Goal: Information Seeking & Learning: Learn about a topic

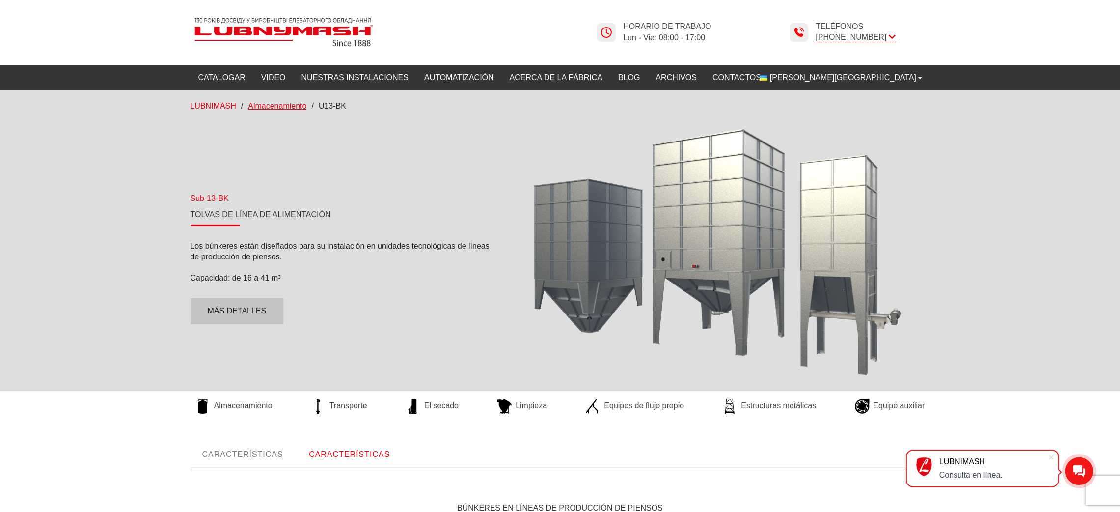
click at [287, 103] on font "Almacenamiento" at bounding box center [277, 106] width 58 height 8
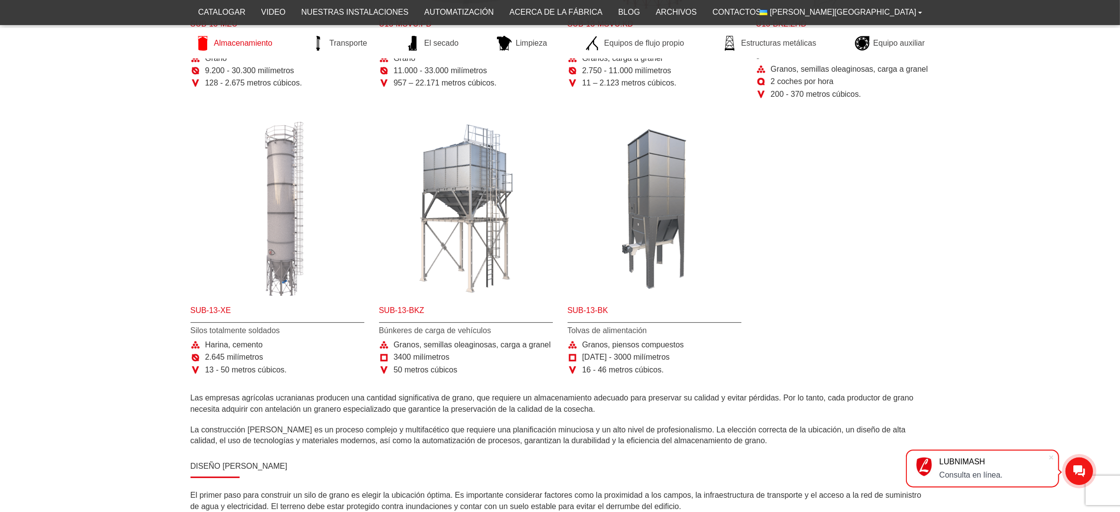
scroll to position [399, 0]
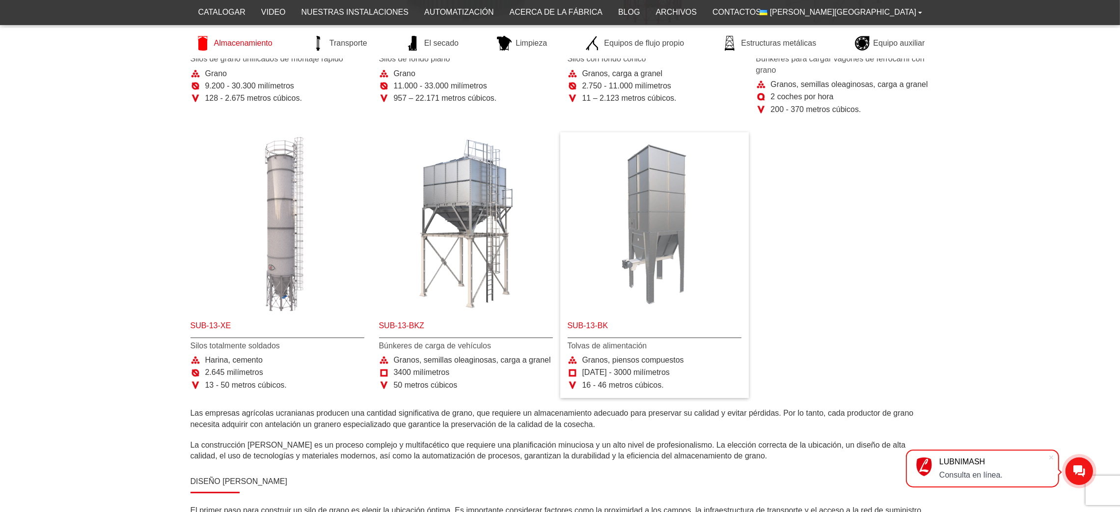
click at [655, 188] on img at bounding box center [655, 224] width 174 height 174
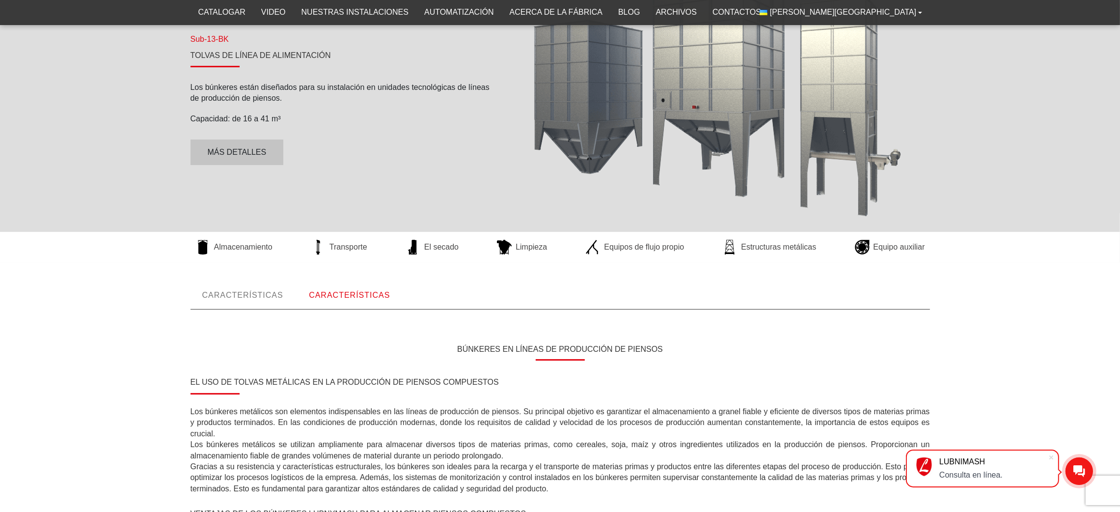
scroll to position [147, 0]
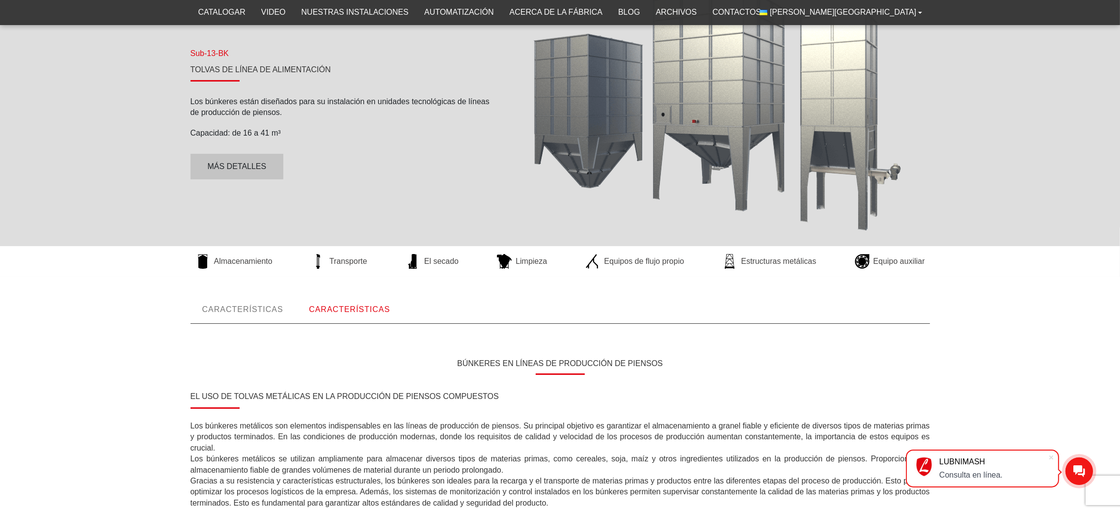
click at [335, 308] on font "Características" at bounding box center [349, 309] width 81 height 8
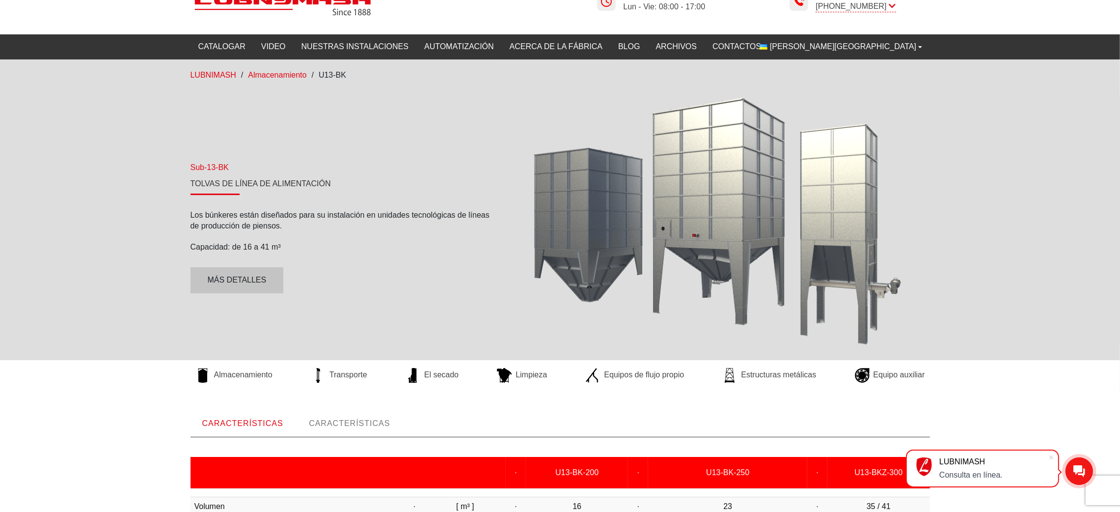
scroll to position [74, 0]
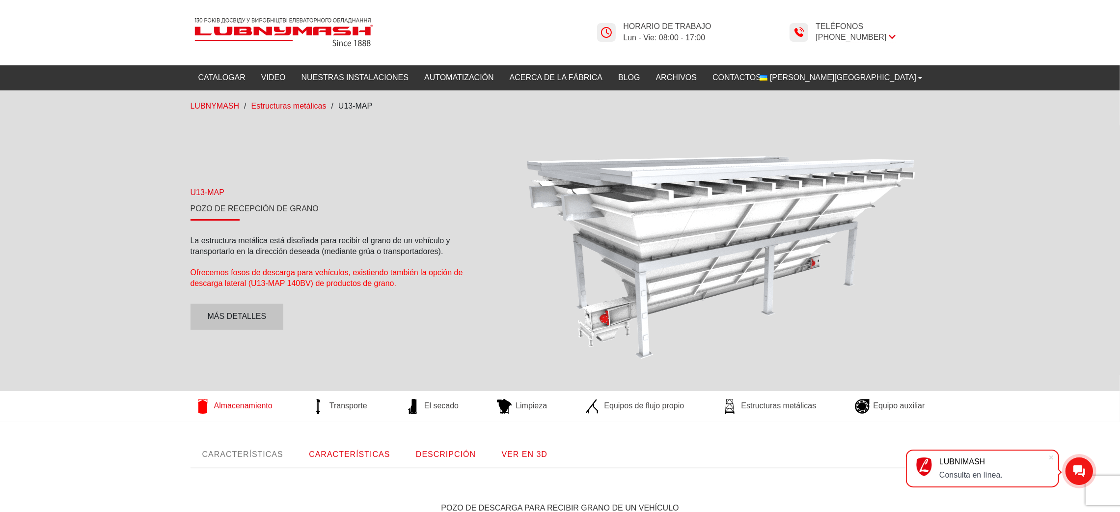
click at [254, 407] on font "Almacenamiento" at bounding box center [243, 405] width 58 height 8
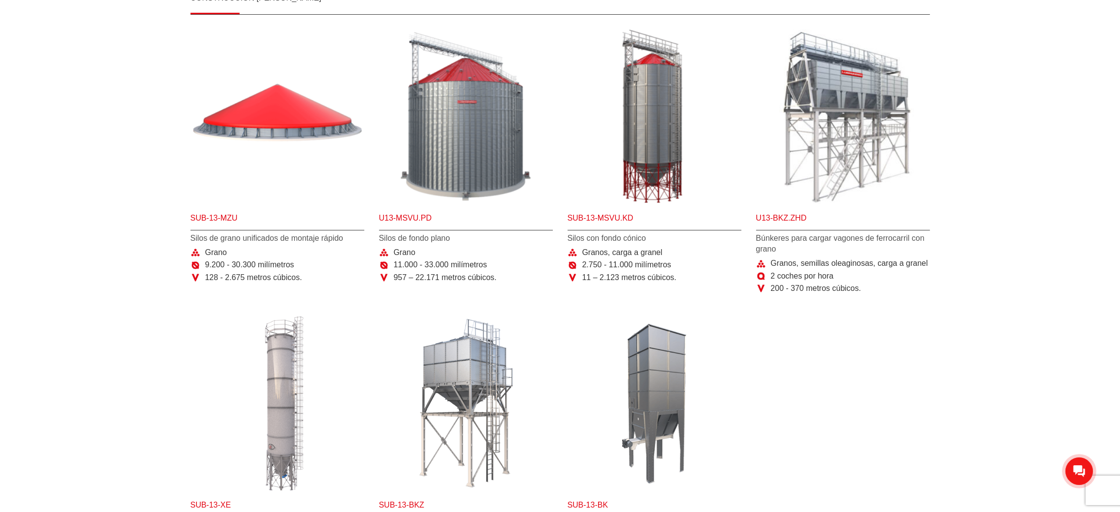
scroll to position [221, 0]
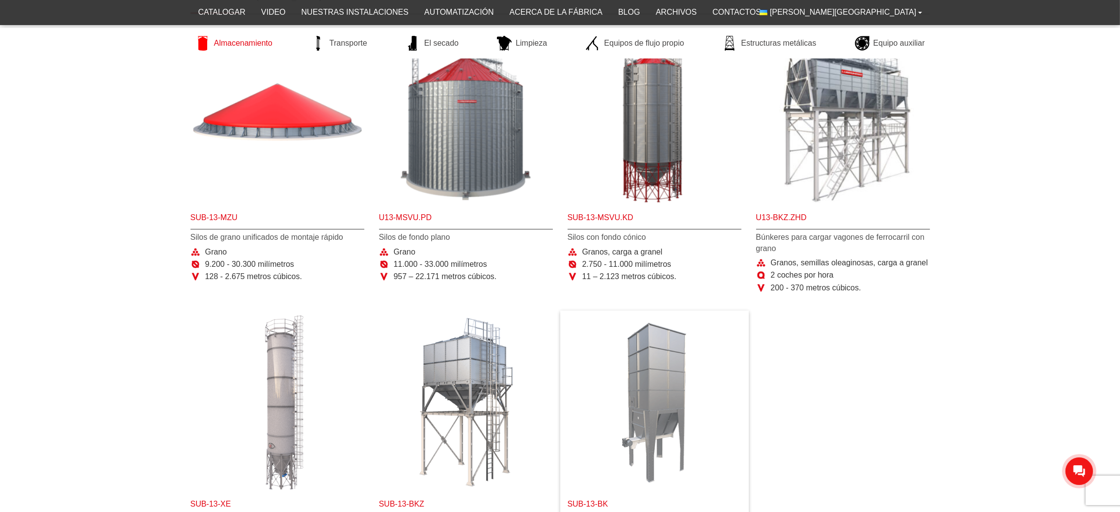
click at [673, 377] on img at bounding box center [655, 402] width 174 height 174
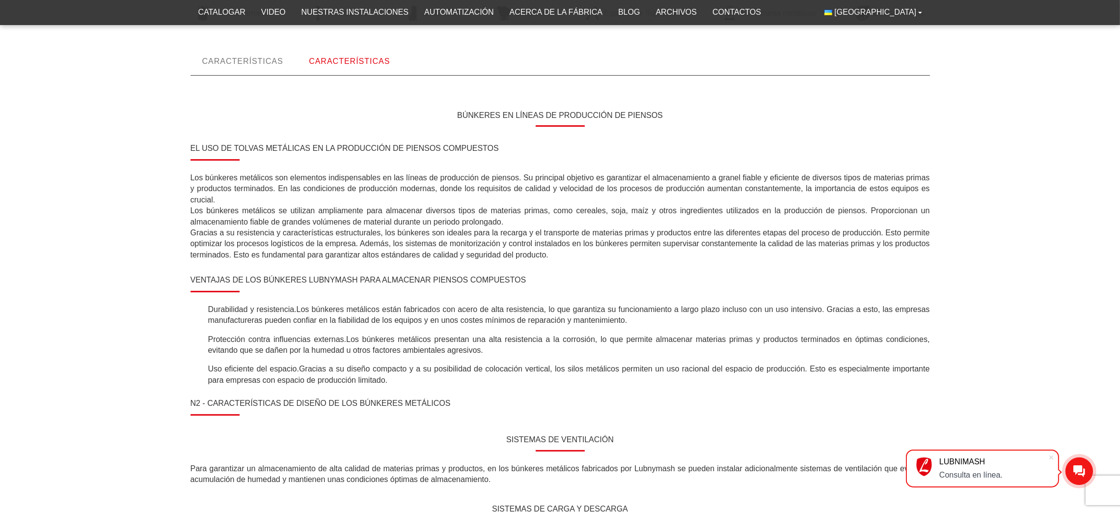
scroll to position [26, 0]
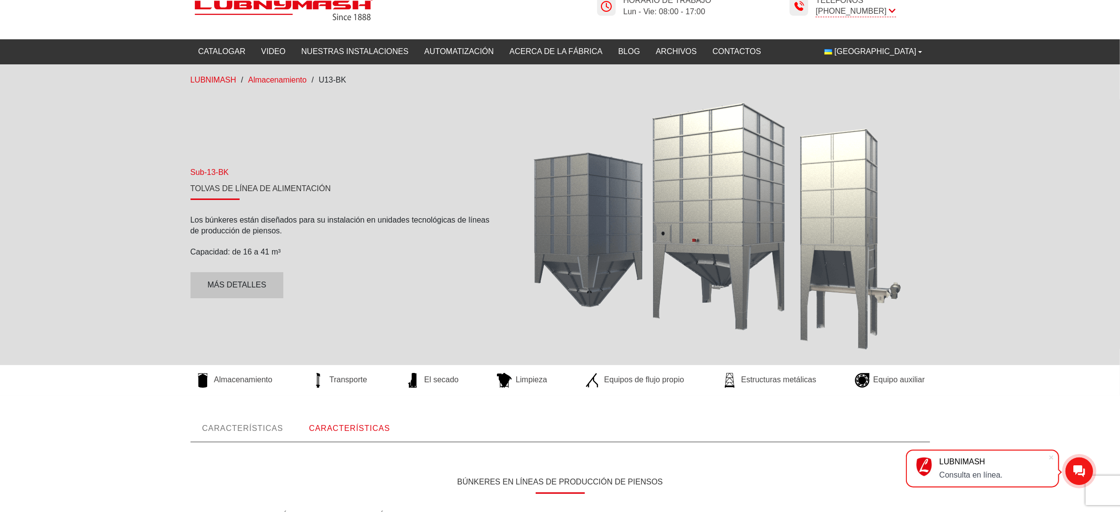
click at [264, 421] on link "Características" at bounding box center [243, 428] width 105 height 27
click at [347, 433] on link "Características" at bounding box center [349, 428] width 105 height 27
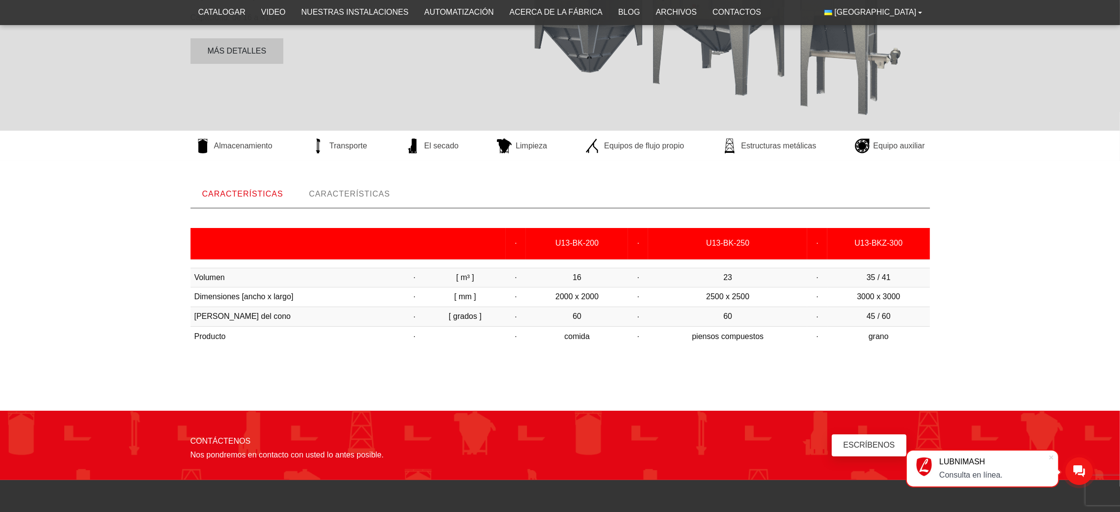
scroll to position [259, 0]
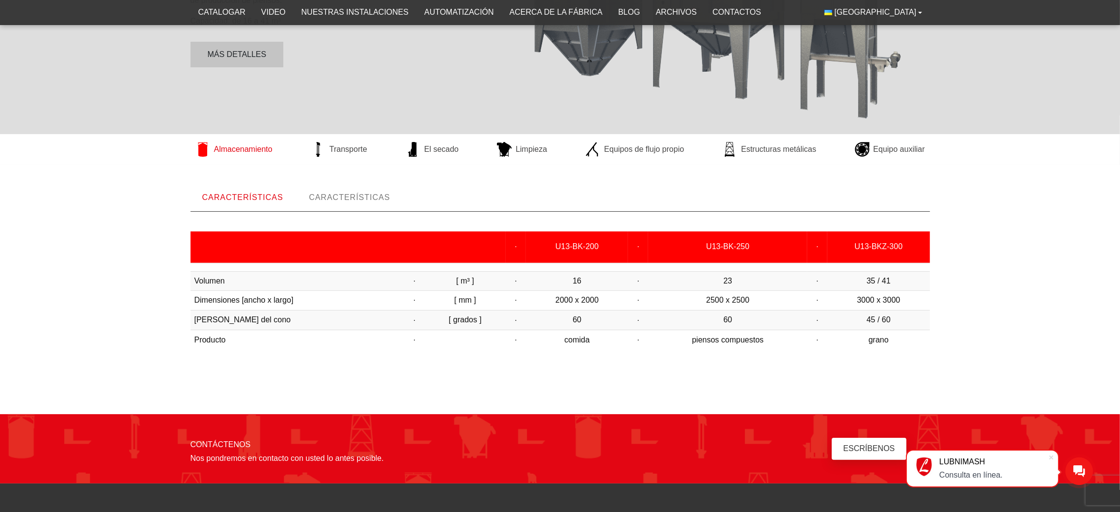
click at [273, 148] on link "Almacenamiento" at bounding box center [234, 149] width 87 height 15
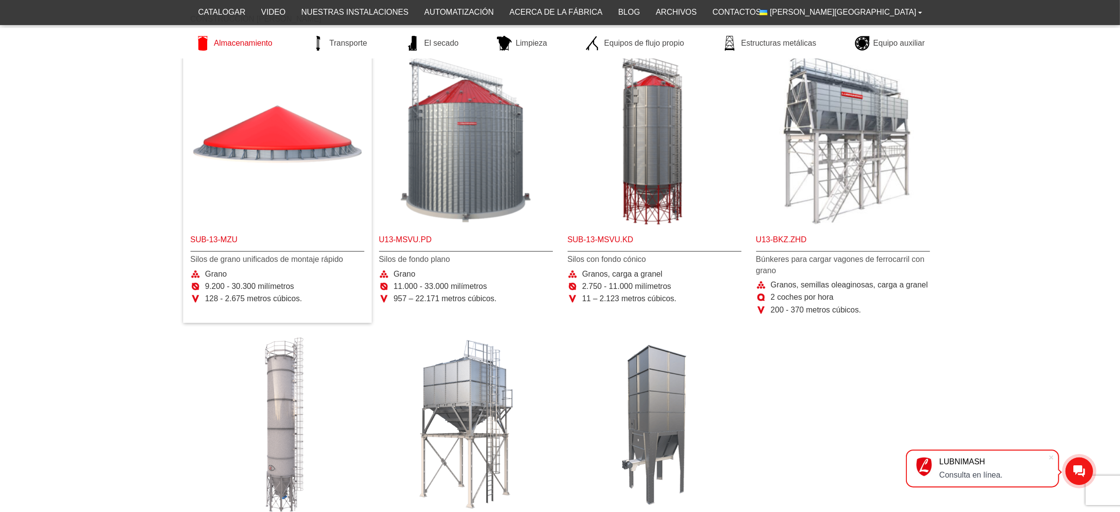
scroll to position [147, 0]
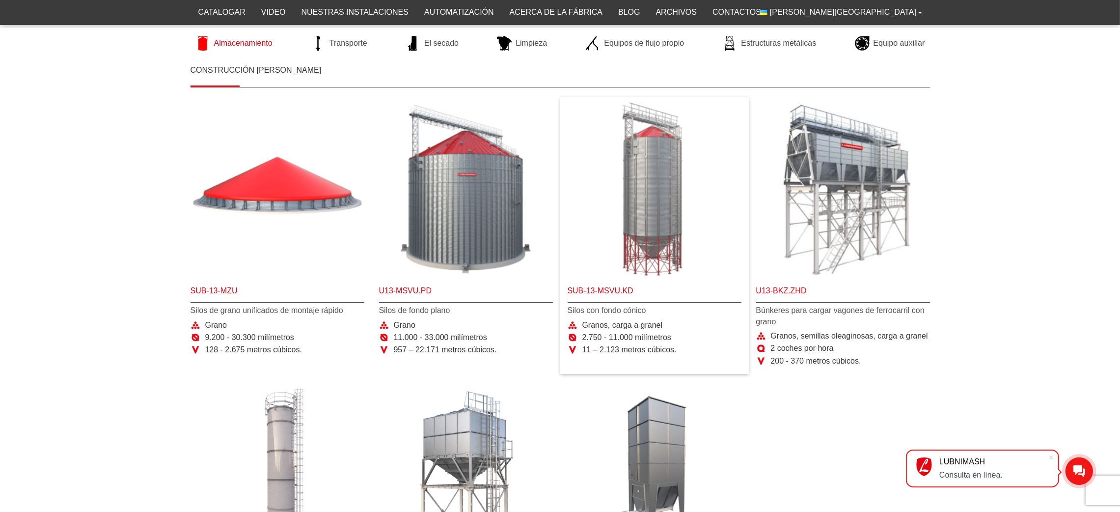
click at [646, 200] on img at bounding box center [655, 189] width 174 height 174
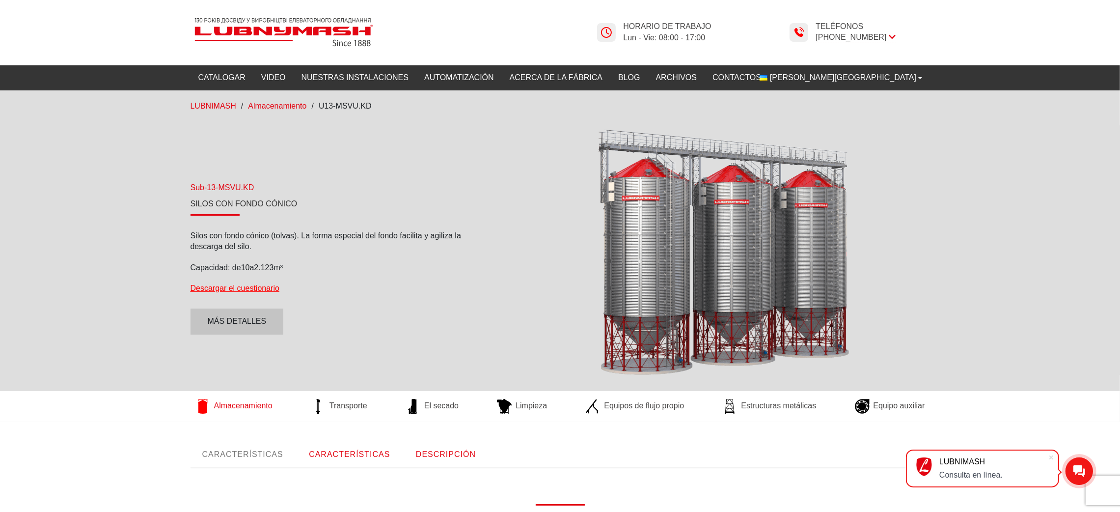
click at [270, 407] on font "Almacenamiento" at bounding box center [243, 405] width 58 height 8
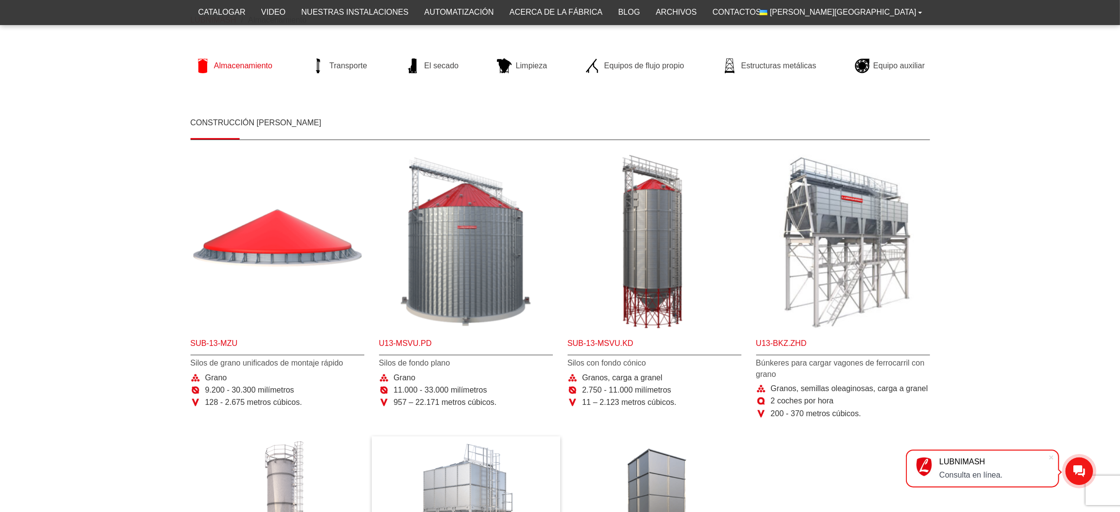
scroll to position [74, 0]
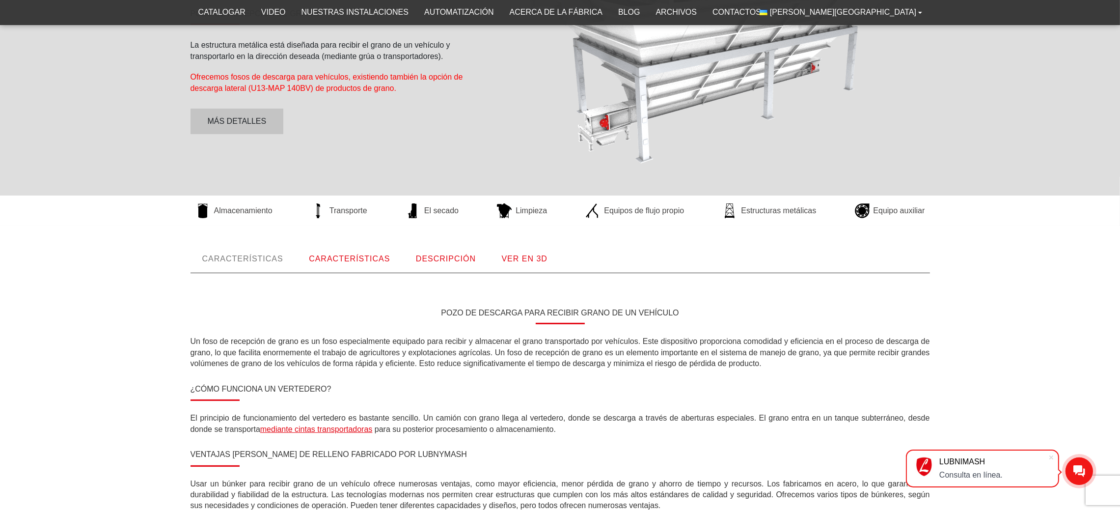
scroll to position [221, 0]
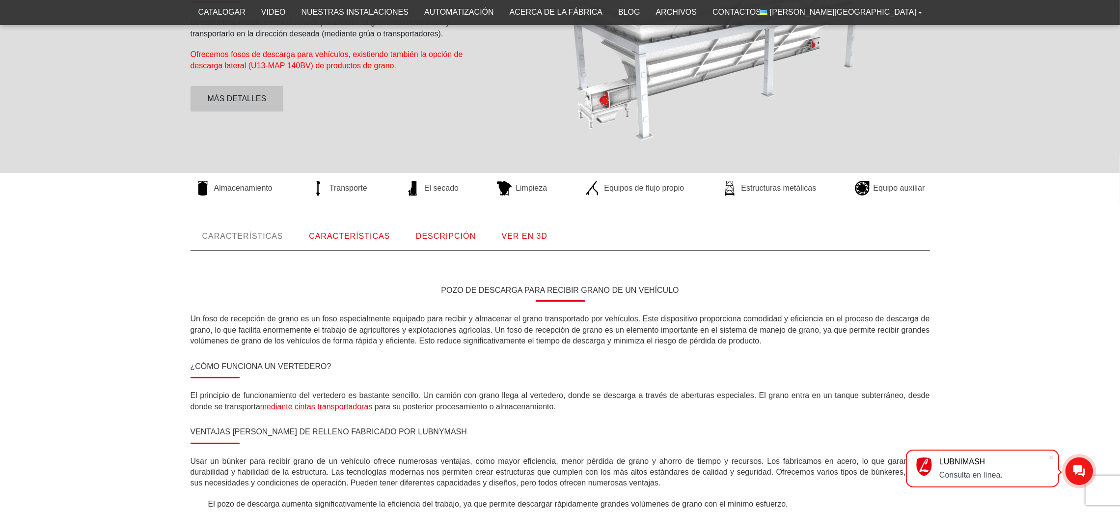
click at [356, 235] on font "Características" at bounding box center [349, 236] width 81 height 8
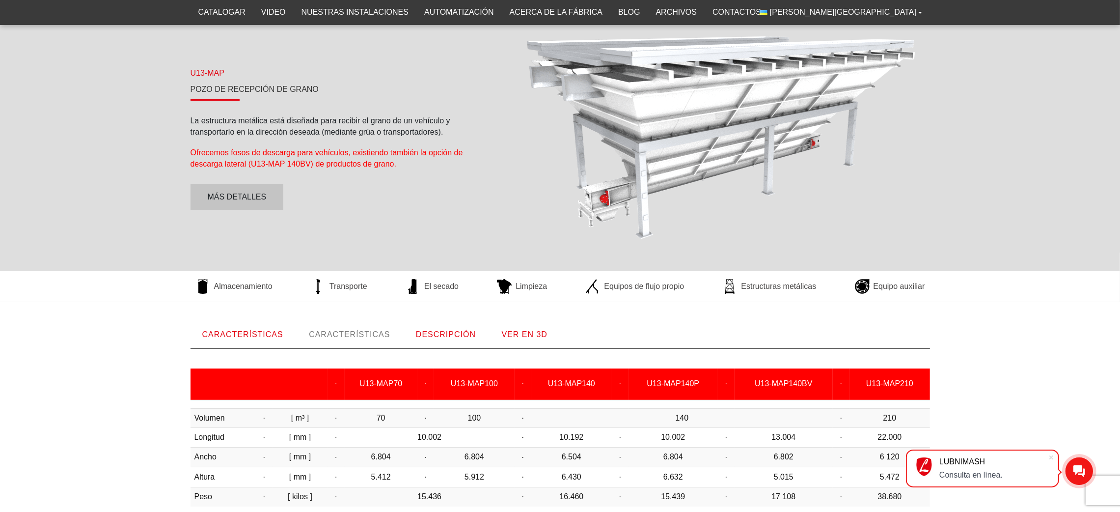
scroll to position [0, 0]
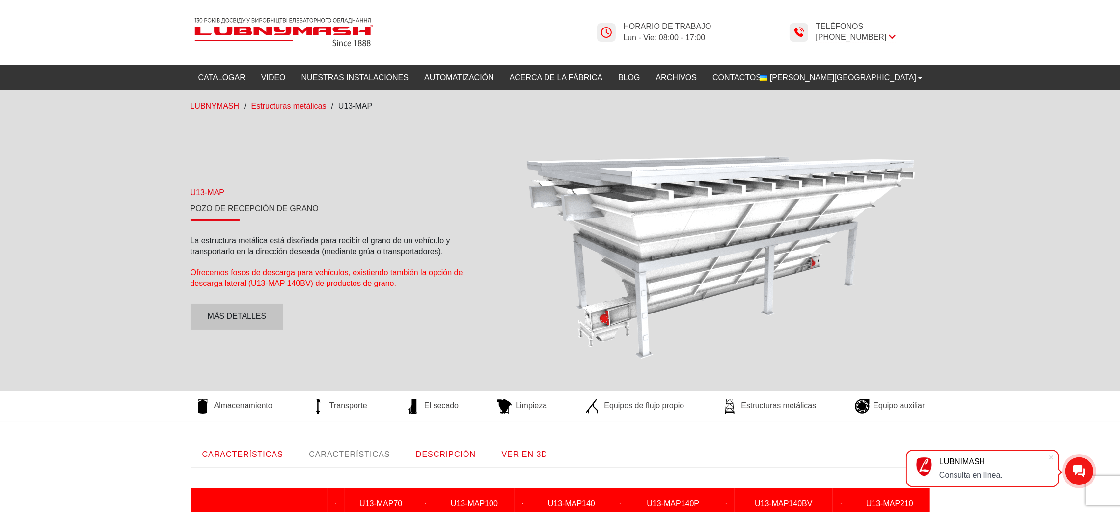
click at [279, 450] on font "Características" at bounding box center [242, 454] width 81 height 8
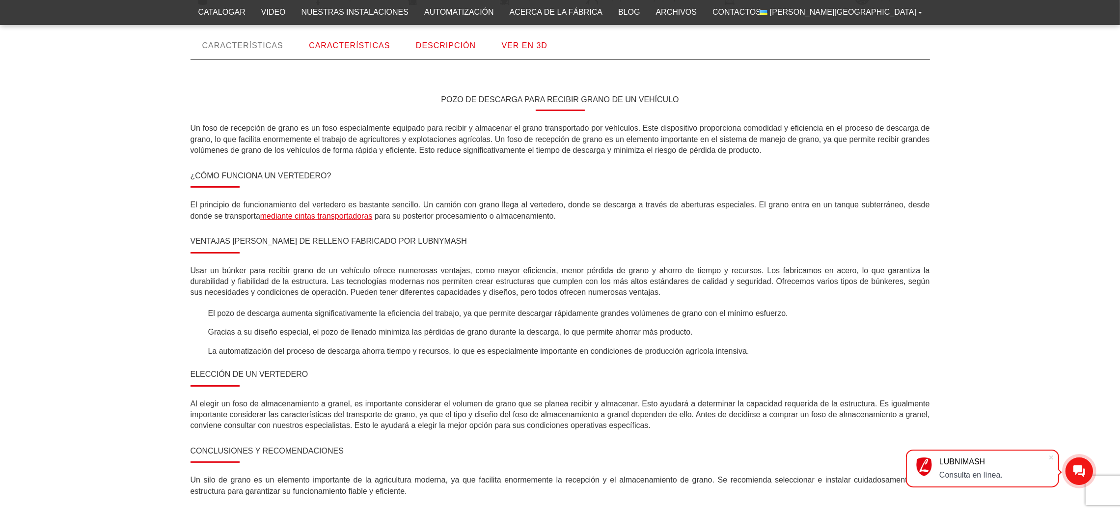
scroll to position [408, 0]
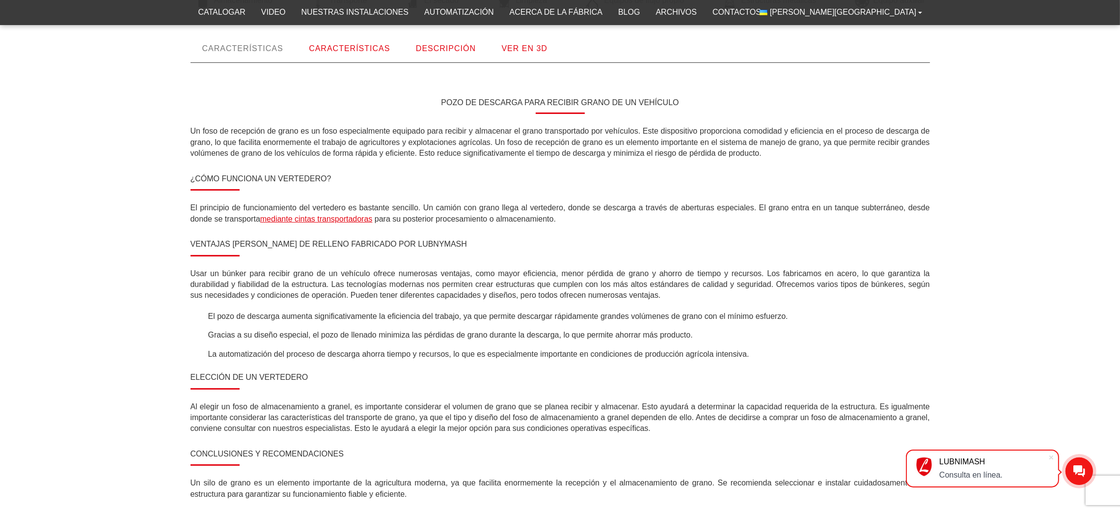
click at [1017, 461] on div "LUBNIMASH" at bounding box center [994, 461] width 109 height 11
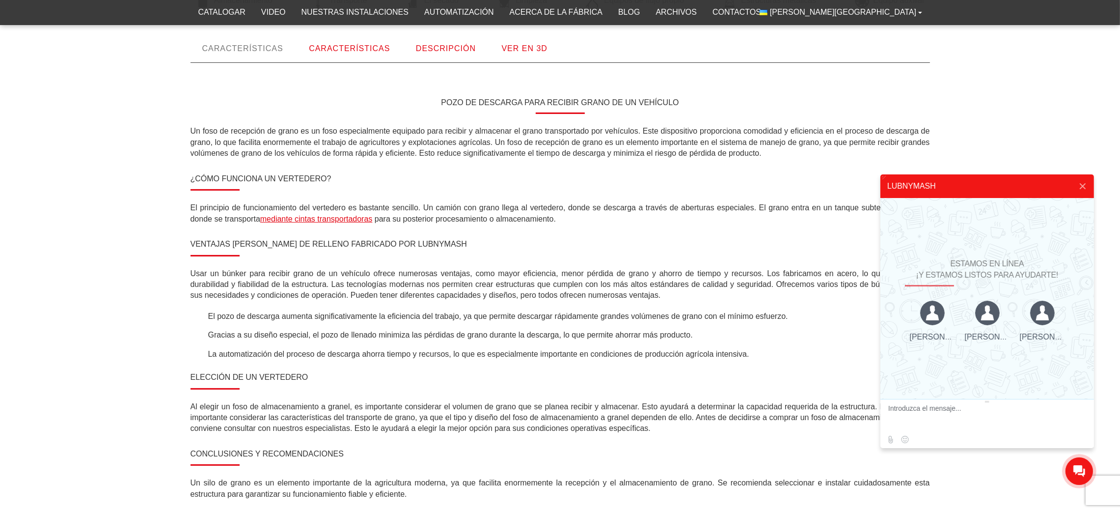
click at [1066, 111] on div "Características Pozo de descarga para recibir grano de un vehículo Un foso de r…" at bounding box center [560, 295] width 1120 height 521
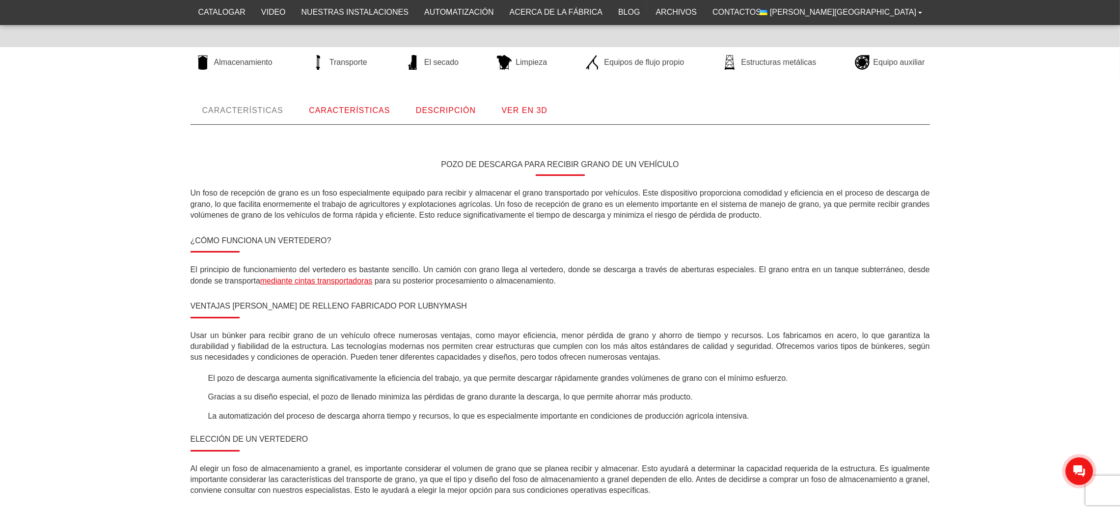
scroll to position [334, 0]
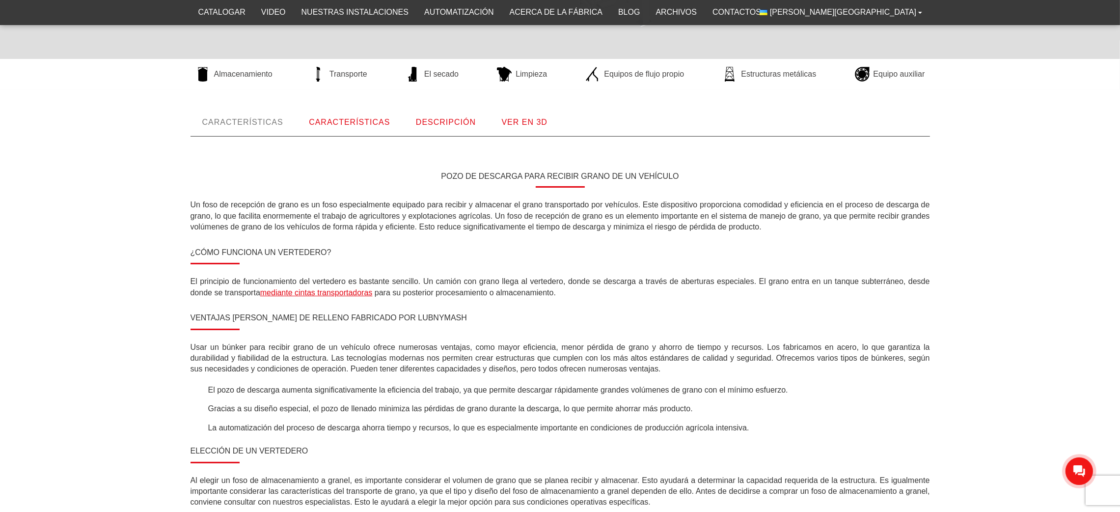
click at [432, 118] on font "Descripción" at bounding box center [446, 122] width 60 height 8
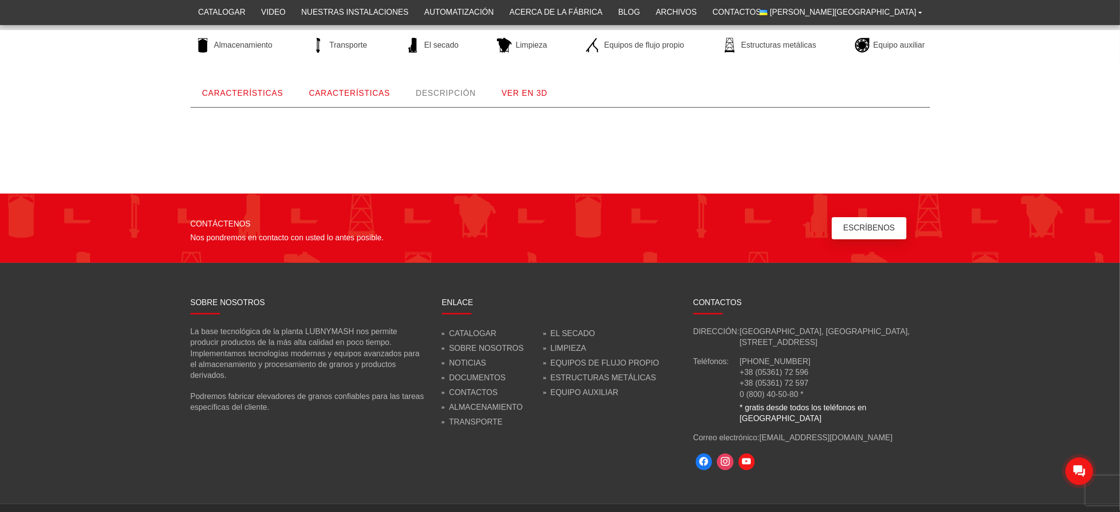
click at [263, 90] on font "Características" at bounding box center [242, 93] width 81 height 8
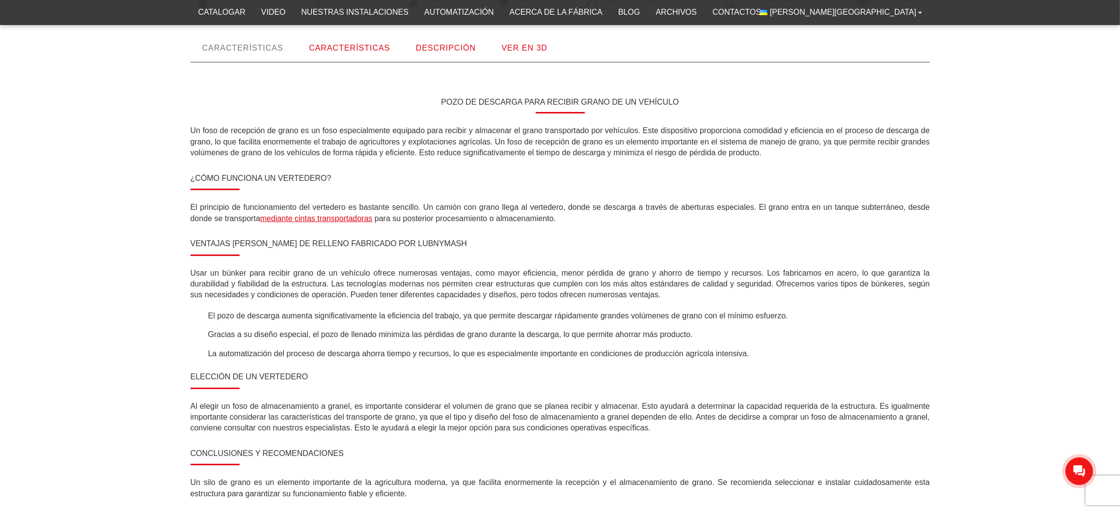
click at [526, 49] on font "Ver en 3D" at bounding box center [524, 48] width 46 height 8
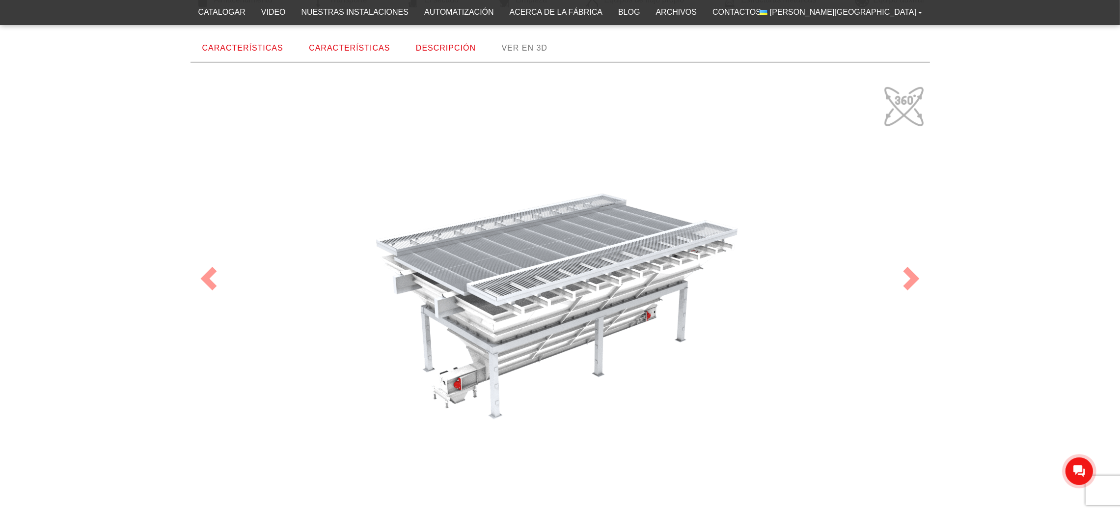
click at [220, 46] on font "Características" at bounding box center [242, 48] width 81 height 8
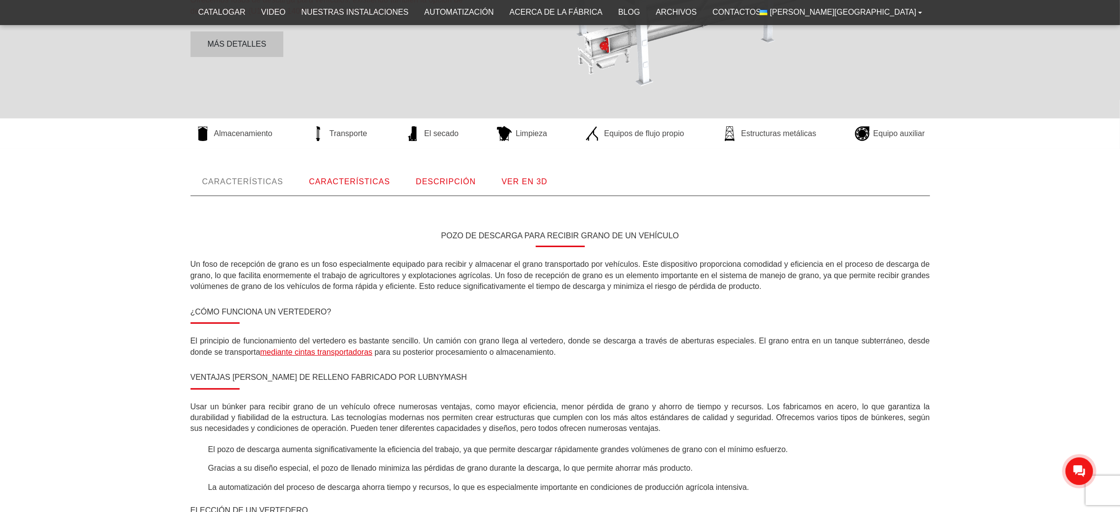
scroll to position [239, 0]
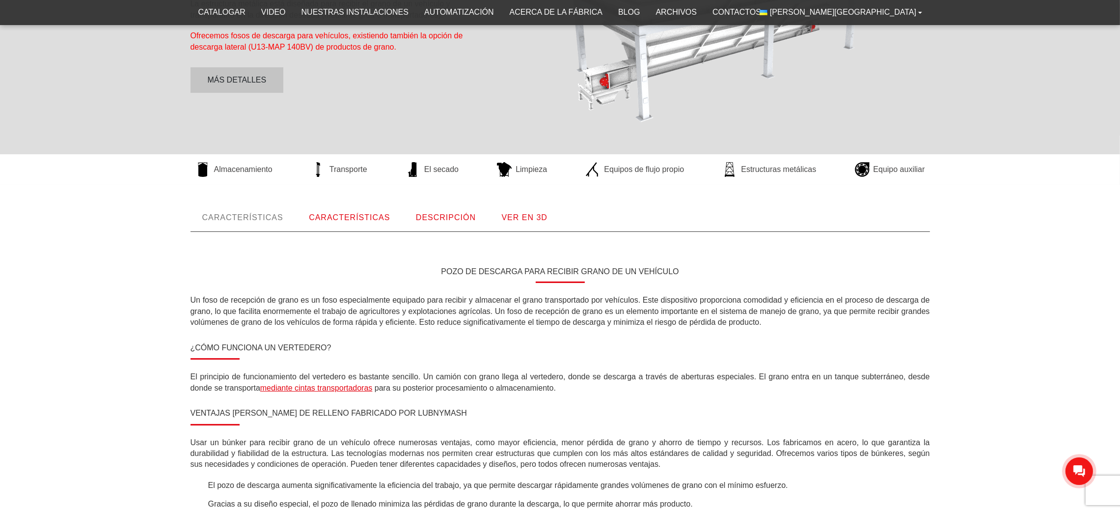
click at [353, 213] on font "Características" at bounding box center [349, 217] width 81 height 8
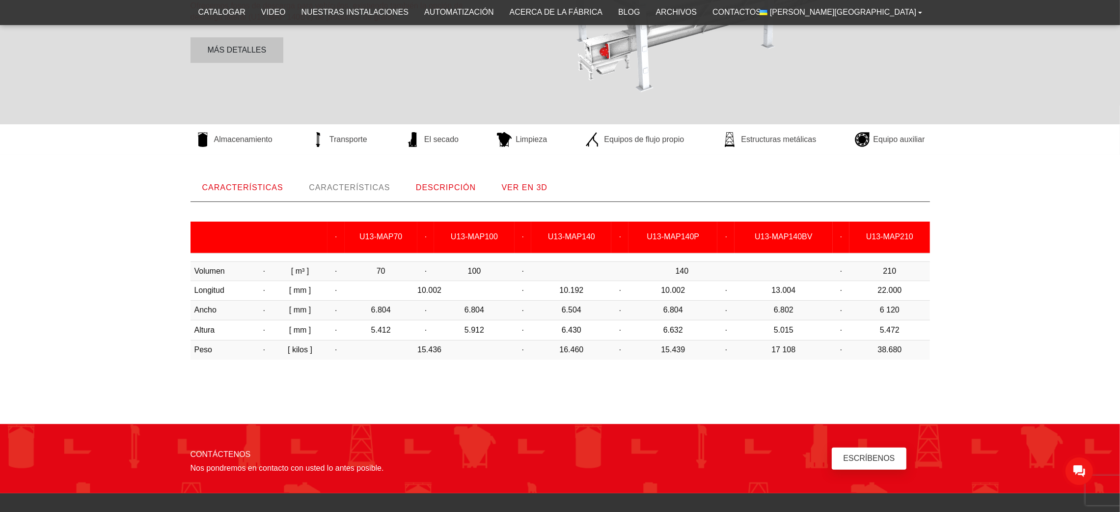
scroll to position [261, 0]
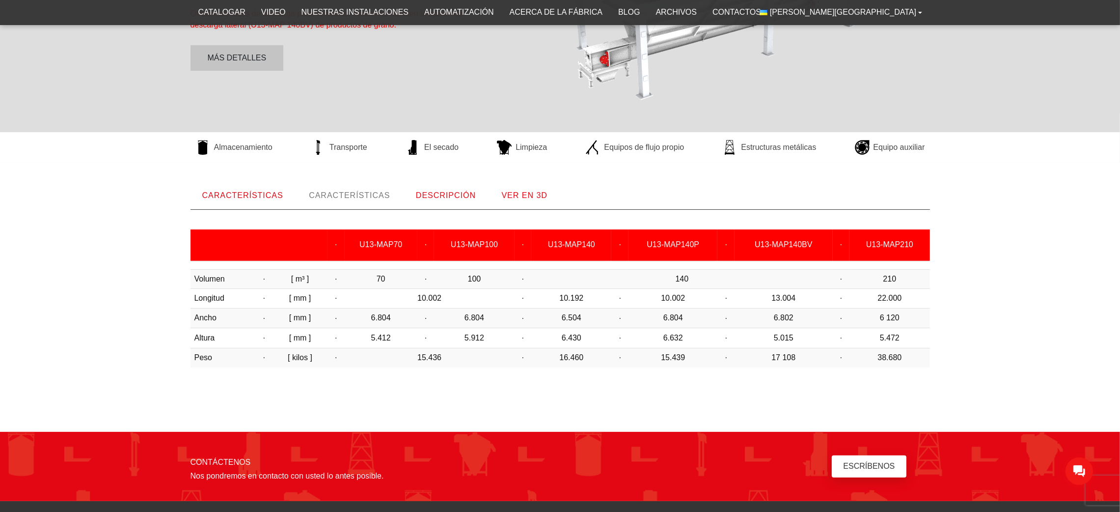
click at [531, 199] on link "Ver en 3D" at bounding box center [524, 195] width 69 height 27
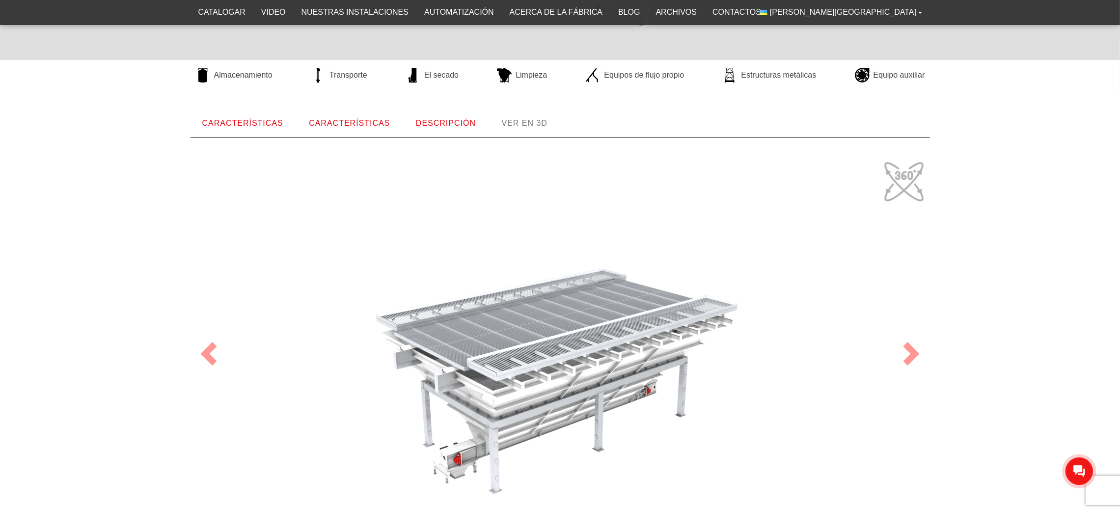
scroll to position [325, 0]
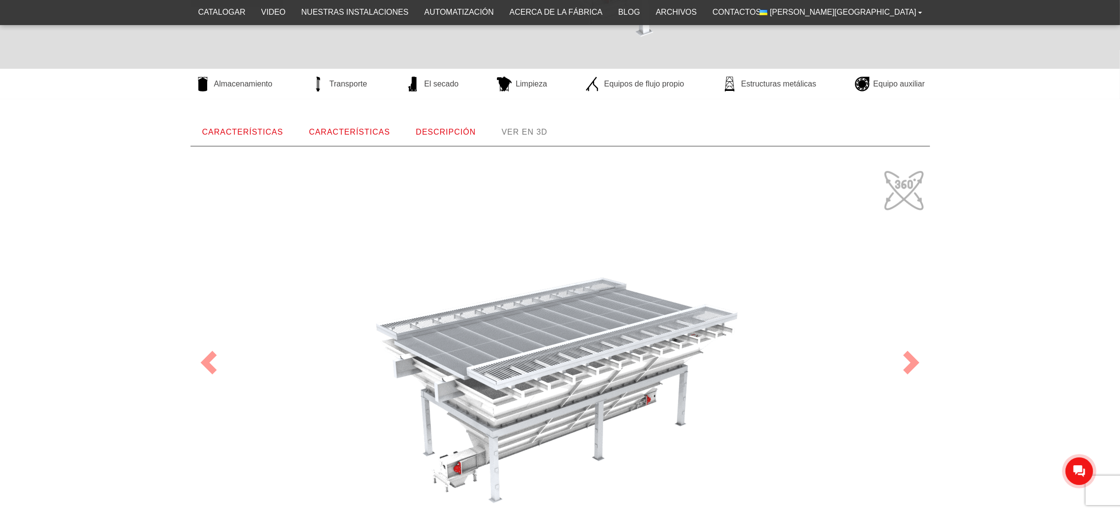
click at [348, 132] on font "Características" at bounding box center [349, 132] width 81 height 8
